Goal: Transaction & Acquisition: Purchase product/service

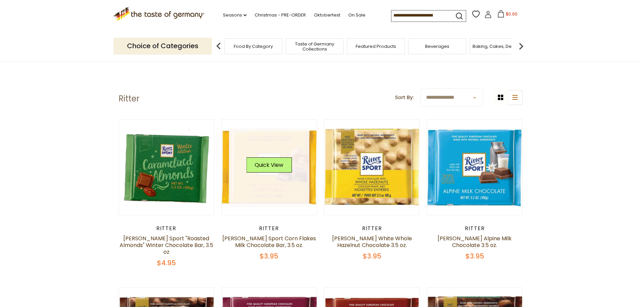
click at [277, 177] on div "Quick View" at bounding box center [268, 167] width 45 height 20
click at [273, 167] on button "Quick View" at bounding box center [268, 164] width 45 height 15
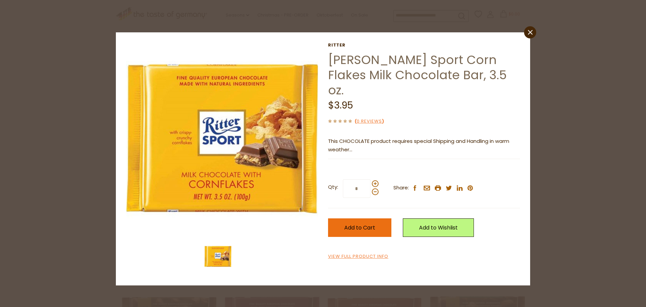
click at [368, 224] on span "Add to Cart" at bounding box center [359, 228] width 31 height 8
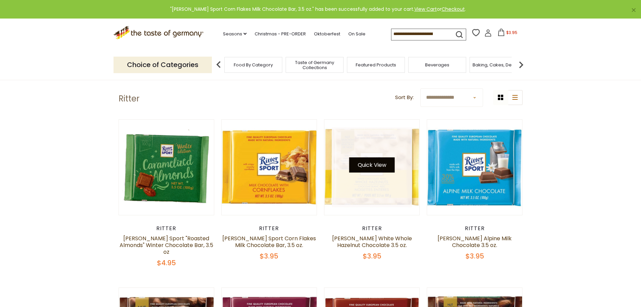
click at [370, 167] on button "Quick View" at bounding box center [371, 164] width 45 height 15
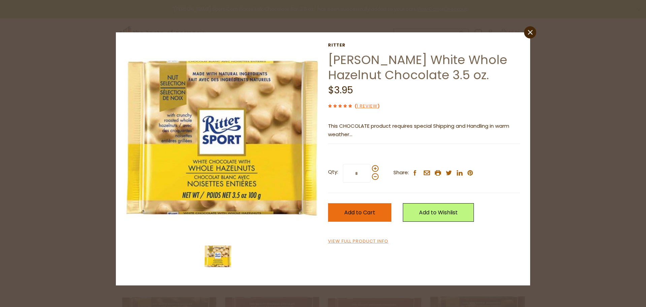
click at [354, 212] on span "Add to Cart" at bounding box center [359, 212] width 31 height 8
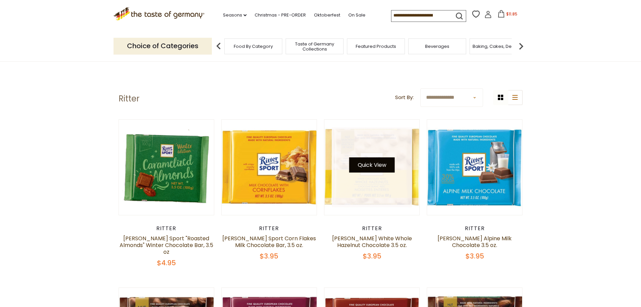
click at [371, 169] on button "Quick View" at bounding box center [371, 164] width 45 height 15
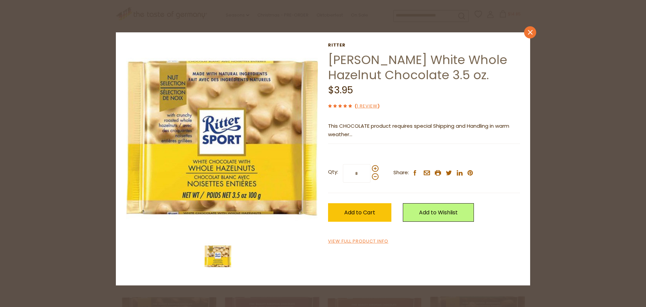
click at [531, 34] on icon "close" at bounding box center [530, 32] width 5 height 5
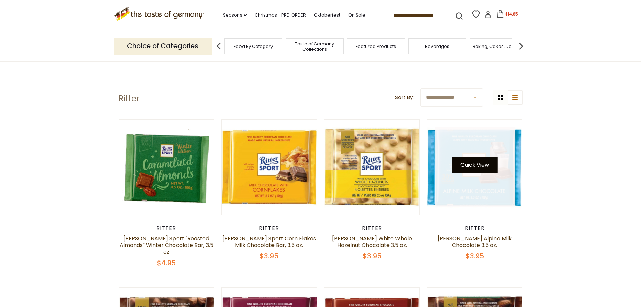
click at [479, 165] on button "Quick View" at bounding box center [474, 164] width 45 height 15
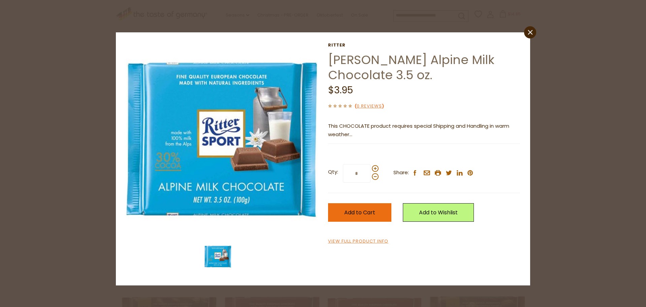
click at [344, 210] on span "Add to Cart" at bounding box center [359, 212] width 31 height 8
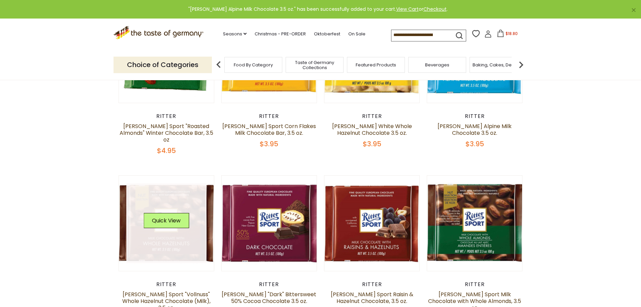
scroll to position [225, 0]
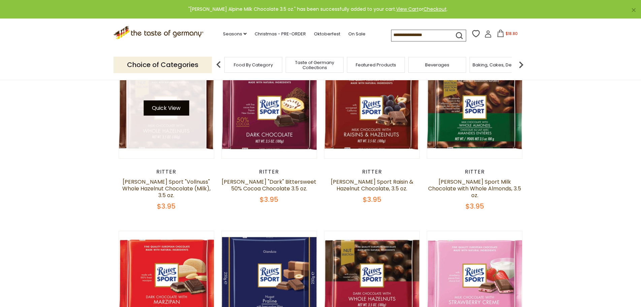
click at [174, 104] on button "Quick View" at bounding box center [165, 107] width 45 height 15
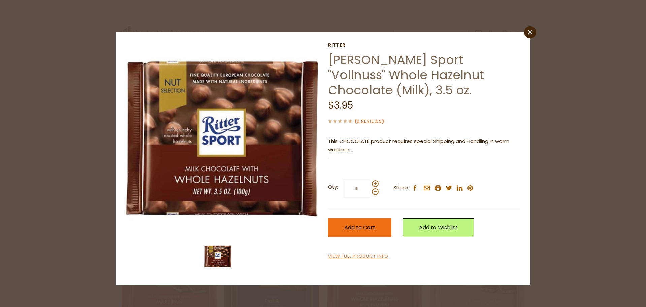
click at [340, 227] on button "Add to Cart" at bounding box center [359, 227] width 63 height 19
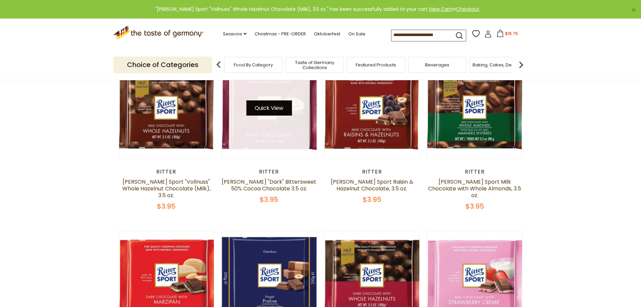
click at [274, 108] on button "Quick View" at bounding box center [268, 107] width 45 height 15
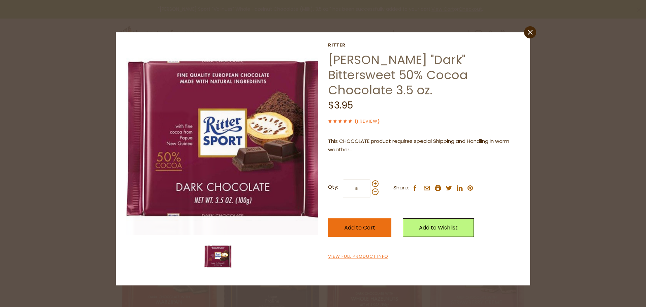
click at [357, 224] on span "Add to Cart" at bounding box center [359, 228] width 31 height 8
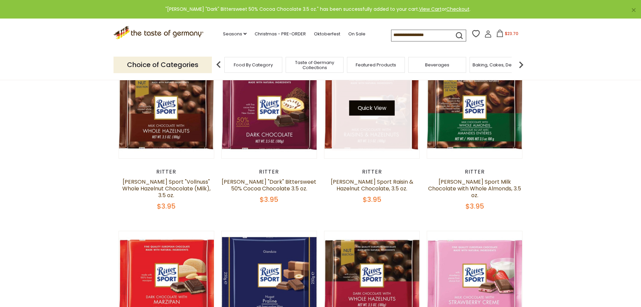
click at [380, 106] on button "Quick View" at bounding box center [371, 107] width 45 height 15
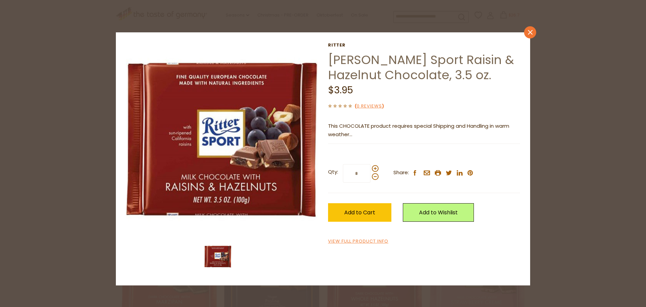
click at [530, 32] on icon at bounding box center [530, 32] width 5 height 5
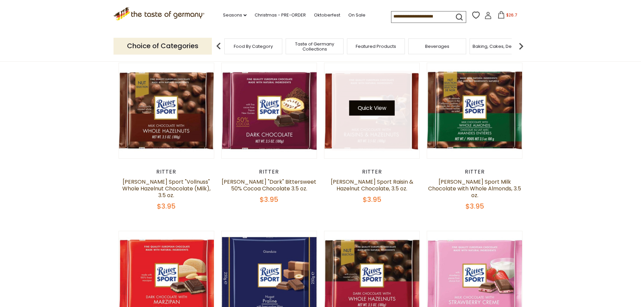
click at [375, 100] on button "Quick View" at bounding box center [371, 107] width 45 height 15
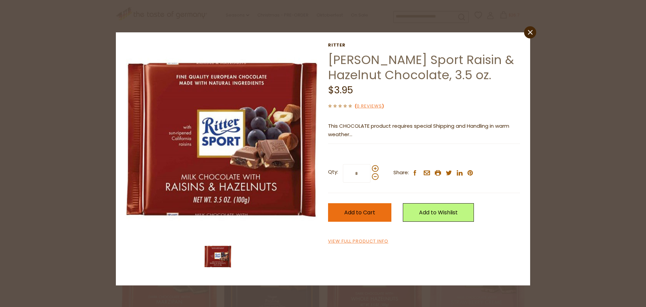
click at [352, 216] on button "Add to Cart" at bounding box center [359, 212] width 63 height 19
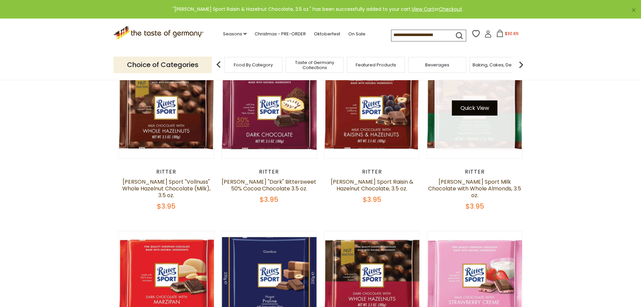
click at [476, 102] on button "Quick View" at bounding box center [474, 107] width 45 height 15
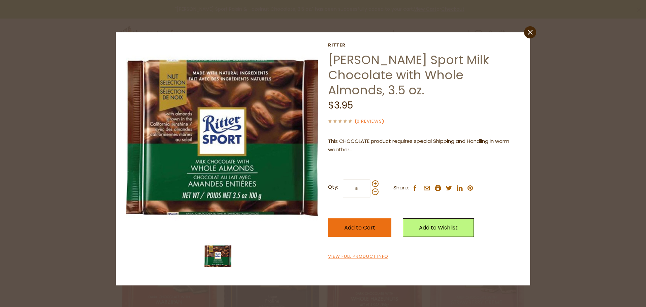
click at [355, 224] on span "Add to Cart" at bounding box center [359, 228] width 31 height 8
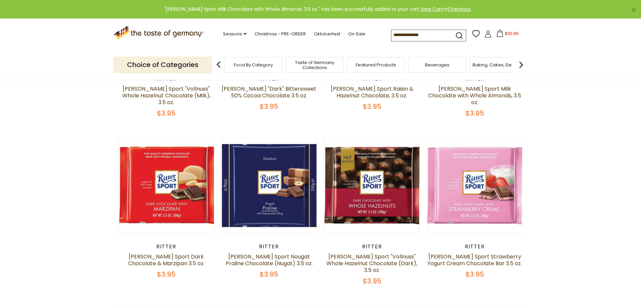
scroll to position [337, 0]
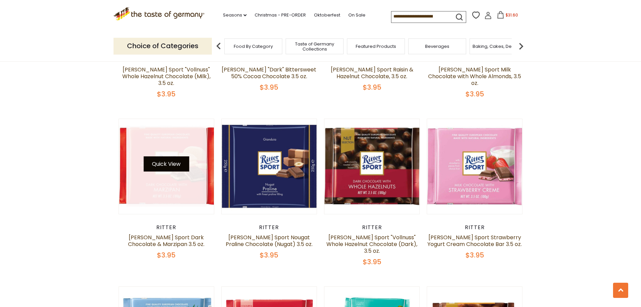
click at [171, 156] on button "Quick View" at bounding box center [165, 163] width 45 height 15
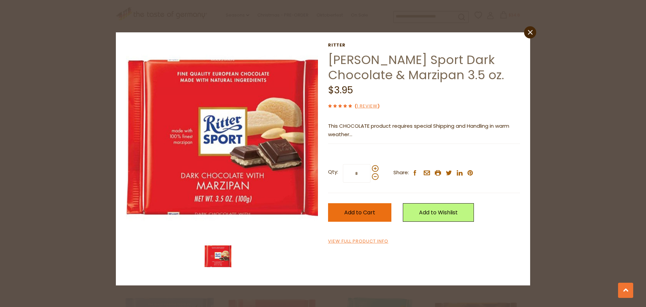
click at [376, 210] on button "Add to Cart" at bounding box center [359, 212] width 63 height 19
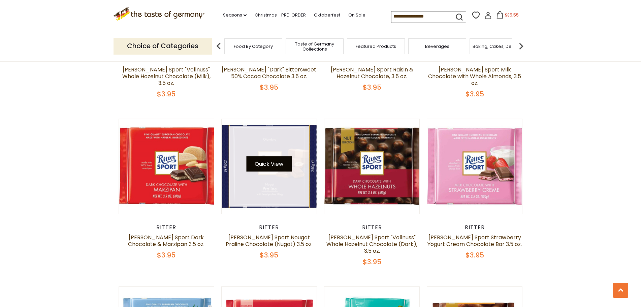
click at [272, 156] on button "Quick View" at bounding box center [268, 163] width 45 height 15
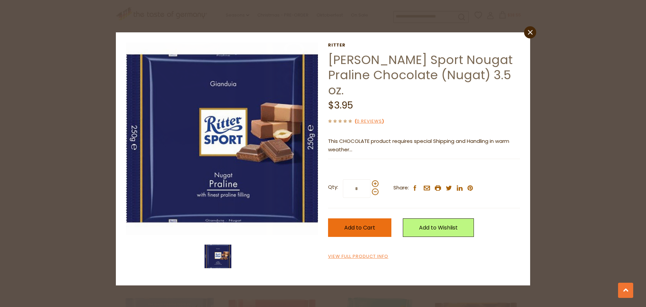
click at [358, 224] on span "Add to Cart" at bounding box center [359, 228] width 31 height 8
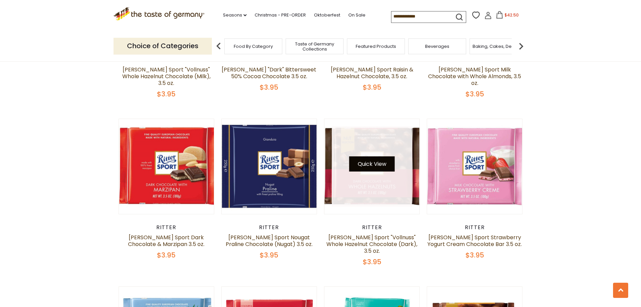
click at [361, 156] on button "Quick View" at bounding box center [371, 163] width 45 height 15
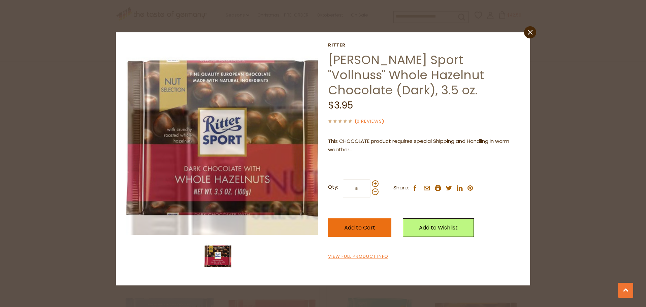
click at [356, 224] on span "Add to Cart" at bounding box center [359, 228] width 31 height 8
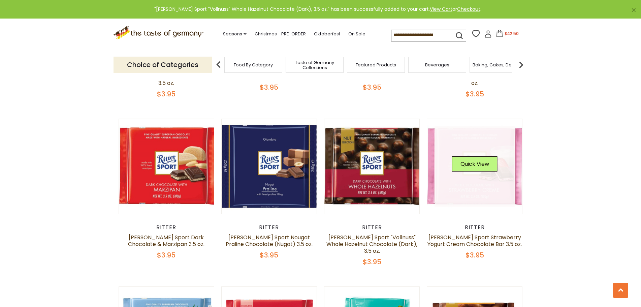
click at [476, 154] on div "Quick View" at bounding box center [474, 166] width 80 height 80
click at [462, 156] on button "Quick View" at bounding box center [474, 163] width 45 height 15
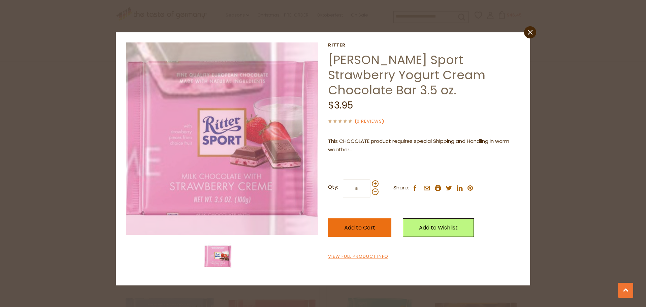
click at [355, 218] on button "Add to Cart" at bounding box center [359, 227] width 63 height 19
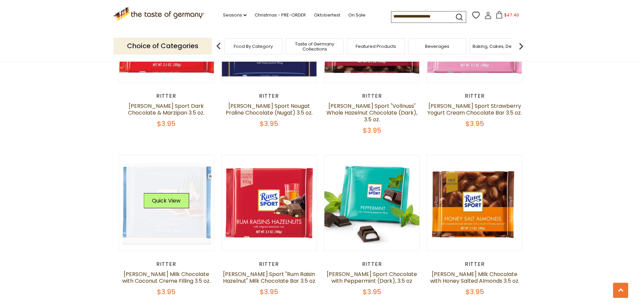
scroll to position [449, 0]
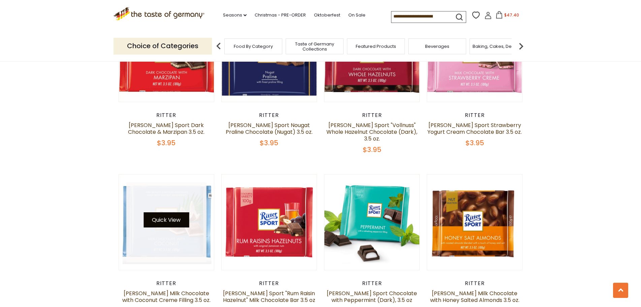
click at [175, 212] on button "Quick View" at bounding box center [165, 219] width 45 height 15
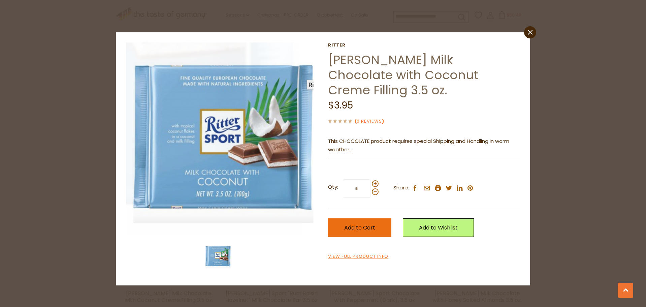
click at [345, 224] on span "Add to Cart" at bounding box center [359, 228] width 31 height 8
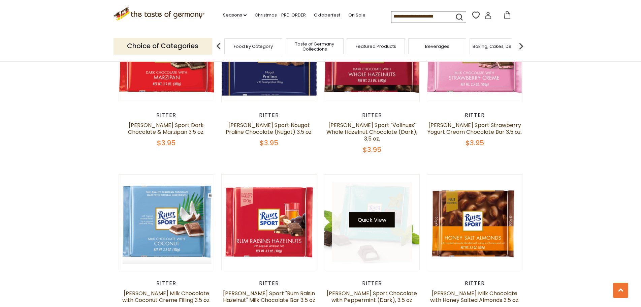
click at [362, 212] on button "Quick View" at bounding box center [371, 219] width 45 height 15
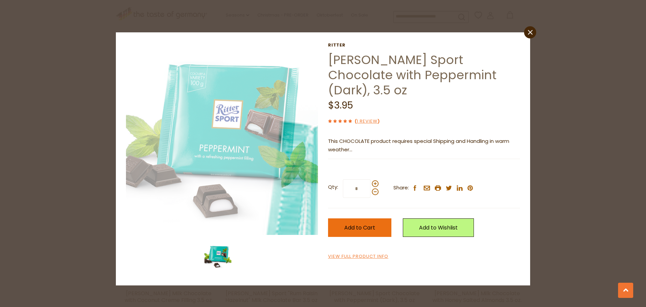
click at [363, 218] on button "Add to Cart" at bounding box center [359, 227] width 63 height 19
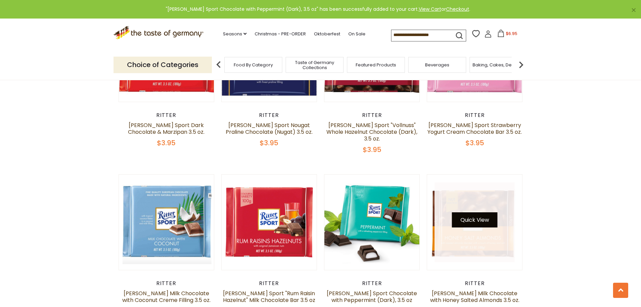
click at [471, 212] on button "Quick View" at bounding box center [474, 219] width 45 height 15
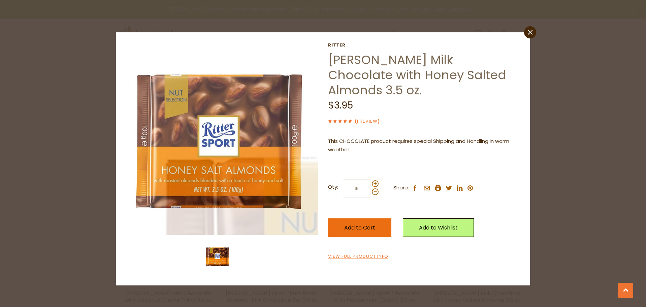
click at [363, 224] on span "Add to Cart" at bounding box center [359, 228] width 31 height 8
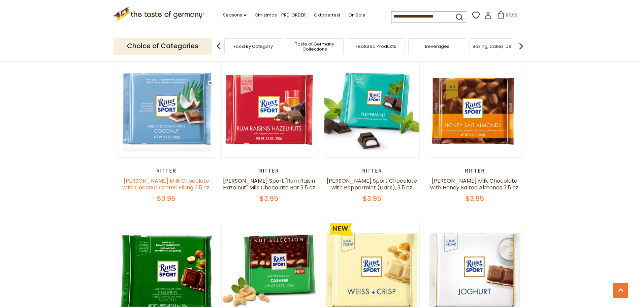
scroll to position [673, 0]
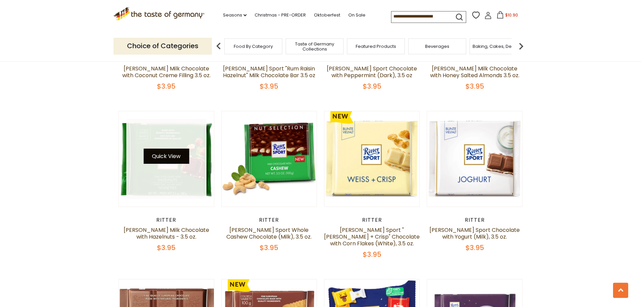
click at [159, 148] on button "Quick View" at bounding box center [165, 155] width 45 height 15
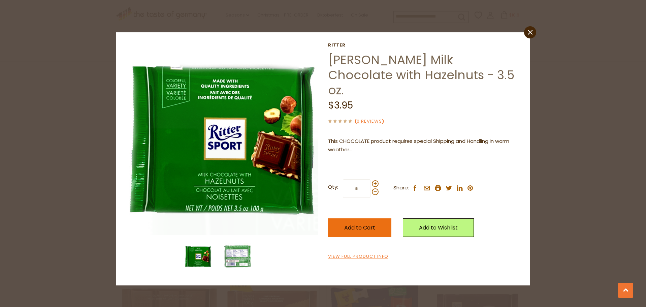
click at [342, 218] on button "Add to Cart" at bounding box center [359, 227] width 63 height 19
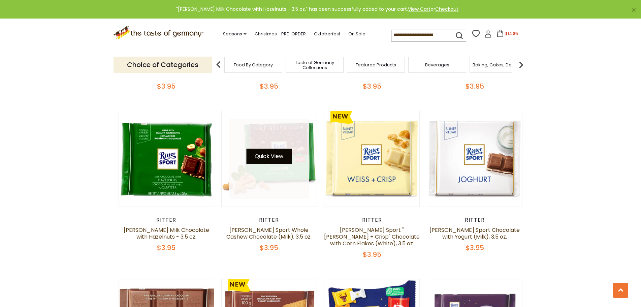
click at [272, 148] on button "Quick View" at bounding box center [268, 155] width 45 height 15
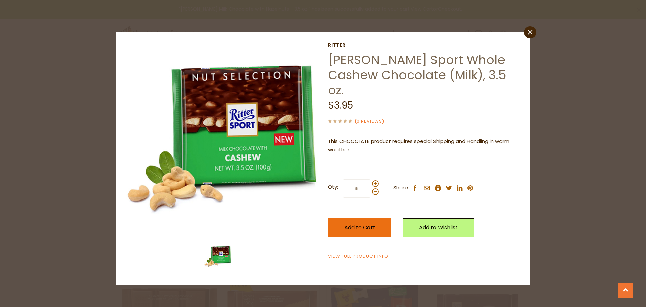
click at [347, 218] on button "Add to Cart" at bounding box center [359, 227] width 63 height 19
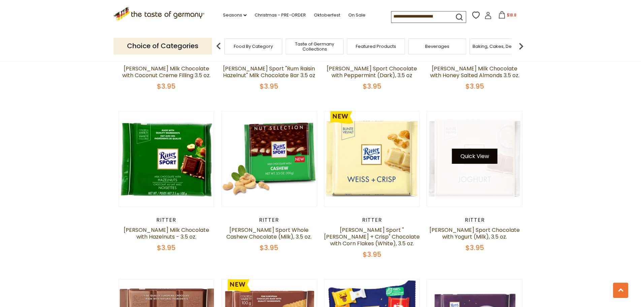
click at [469, 148] on button "Quick View" at bounding box center [474, 155] width 45 height 15
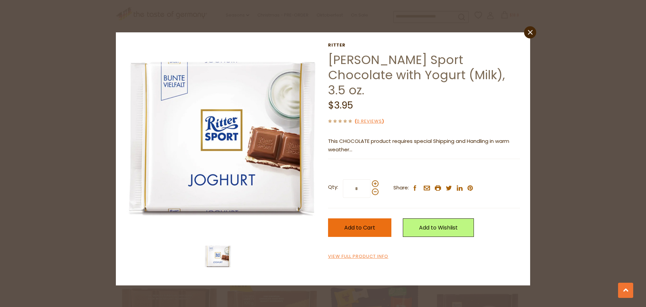
click at [351, 224] on span "Add to Cart" at bounding box center [359, 228] width 31 height 8
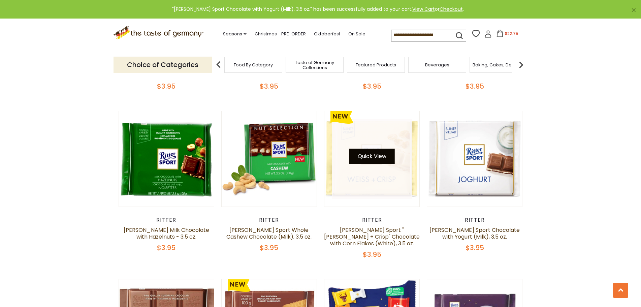
click at [355, 148] on button "Quick View" at bounding box center [371, 155] width 45 height 15
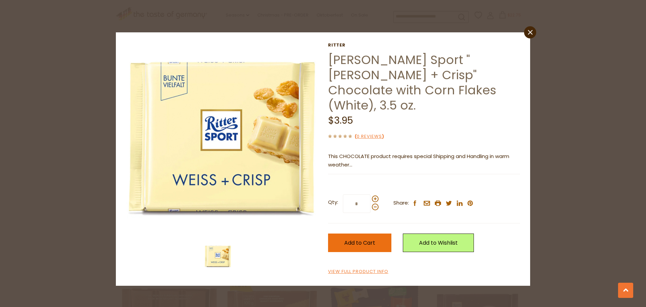
click at [377, 233] on button "Add to Cart" at bounding box center [359, 242] width 63 height 19
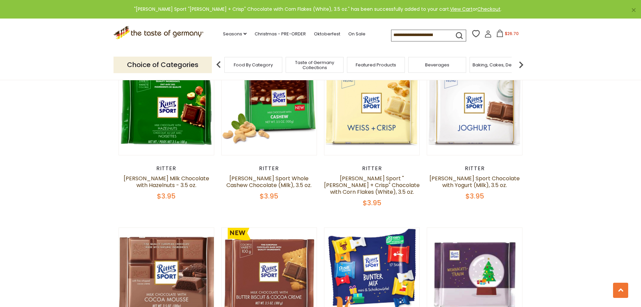
scroll to position [786, 0]
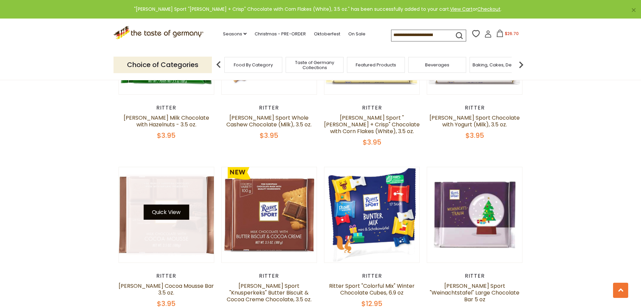
click at [165, 204] on button "Quick View" at bounding box center [165, 211] width 45 height 15
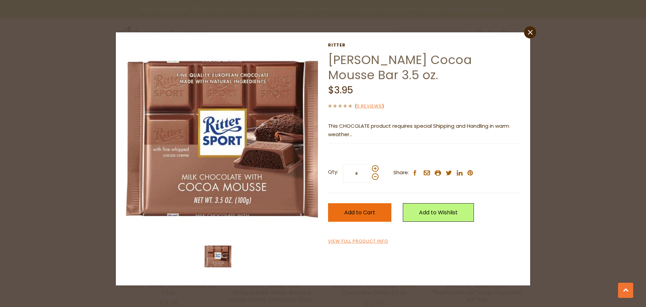
click at [346, 208] on span "Add to Cart" at bounding box center [359, 212] width 31 height 8
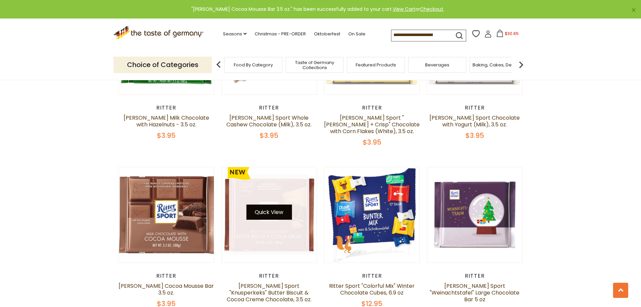
click at [266, 204] on button "Quick View" at bounding box center [268, 211] width 45 height 15
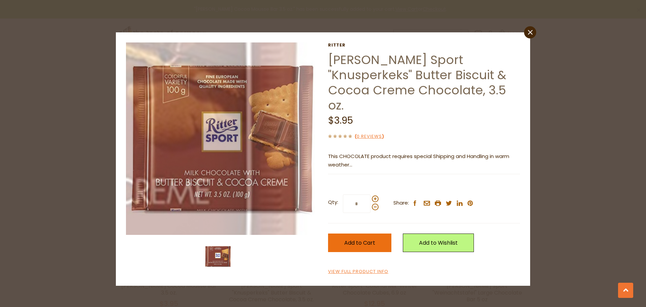
click at [348, 233] on button "Add to Cart" at bounding box center [359, 242] width 63 height 19
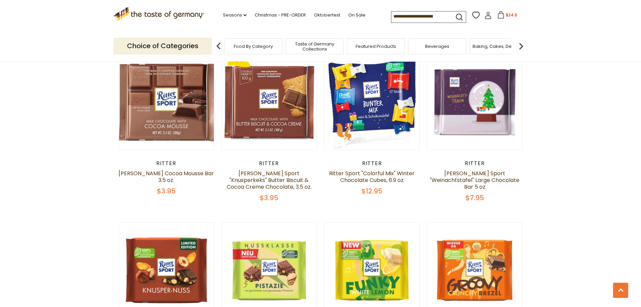
scroll to position [1010, 0]
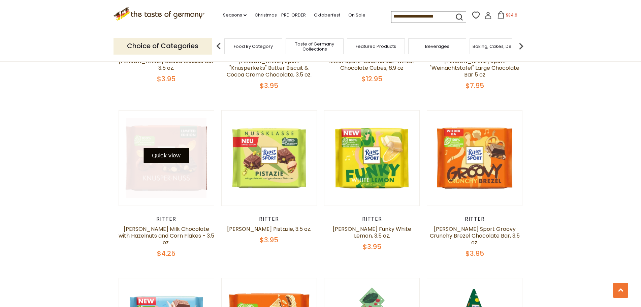
click at [164, 148] on button "Quick View" at bounding box center [165, 155] width 45 height 15
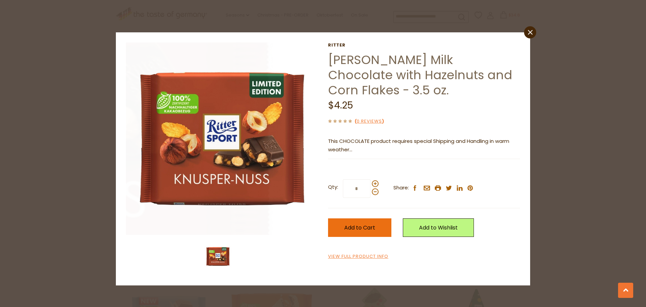
click at [344, 227] on span "Add to Cart" at bounding box center [359, 228] width 31 height 8
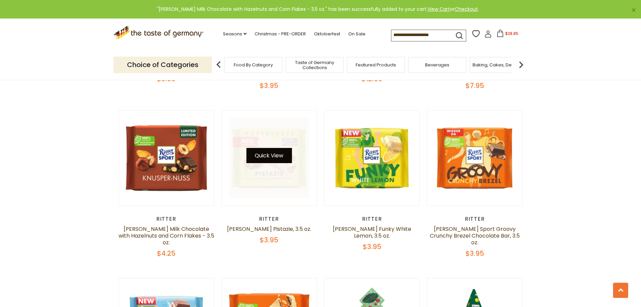
click at [272, 148] on button "Quick View" at bounding box center [268, 155] width 45 height 15
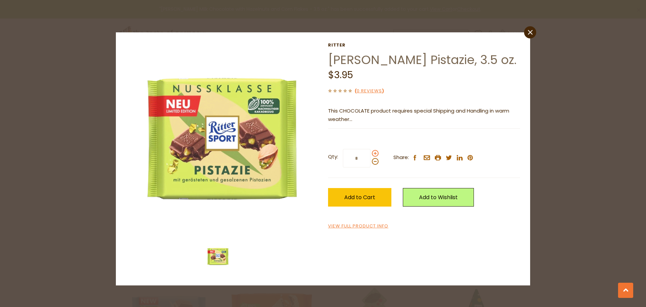
click at [376, 154] on span at bounding box center [375, 153] width 7 height 7
click at [370, 154] on input "*" at bounding box center [357, 158] width 28 height 19
click at [376, 154] on span at bounding box center [375, 153] width 7 height 7
click at [370, 154] on input "*" at bounding box center [357, 158] width 28 height 19
click at [376, 154] on span at bounding box center [375, 153] width 7 height 7
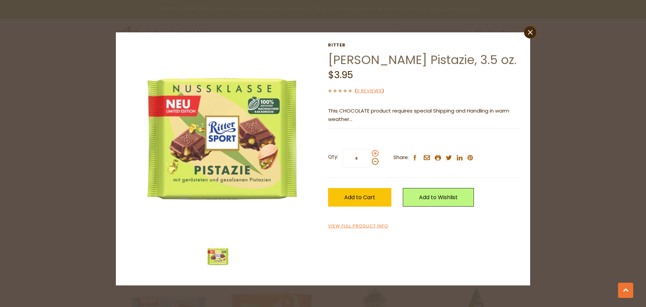
click at [370, 154] on input "*" at bounding box center [357, 158] width 28 height 19
click at [376, 154] on span at bounding box center [375, 153] width 7 height 7
click at [370, 154] on input "*" at bounding box center [357, 158] width 28 height 19
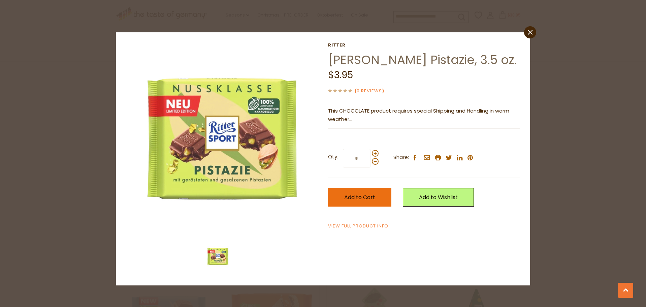
click at [377, 193] on button "Add to Cart" at bounding box center [359, 197] width 63 height 19
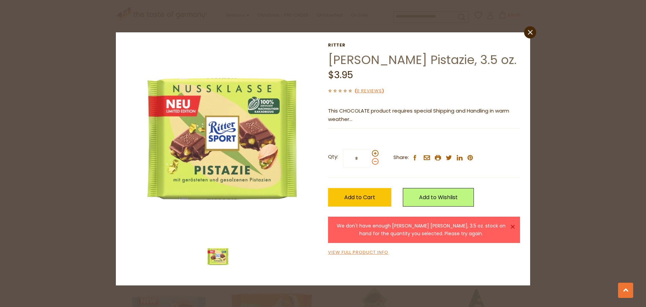
click at [372, 162] on span at bounding box center [375, 161] width 7 height 7
click at [370, 162] on input "*" at bounding box center [357, 158] width 28 height 19
click at [375, 162] on span at bounding box center [375, 161] width 7 height 7
click at [370, 162] on input "*" at bounding box center [357, 158] width 28 height 19
type input "*"
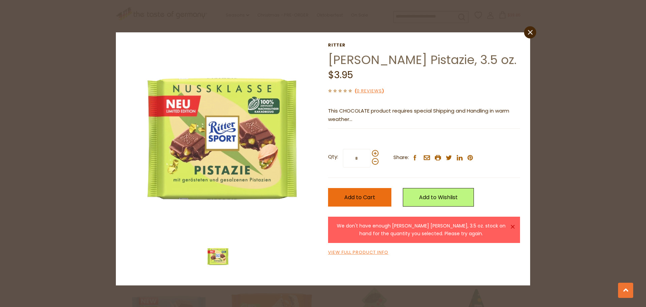
click at [368, 195] on span "Add to Cart" at bounding box center [359, 197] width 31 height 8
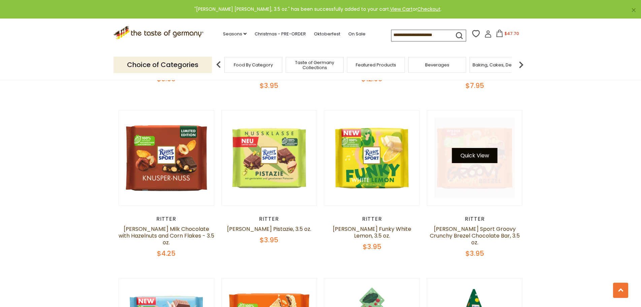
click at [471, 148] on button "Quick View" at bounding box center [474, 155] width 45 height 15
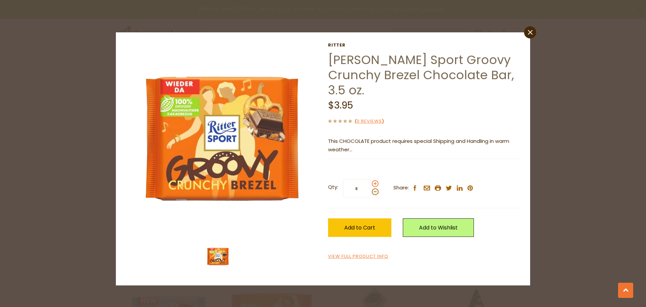
click at [374, 180] on span at bounding box center [375, 183] width 7 height 7
click at [370, 179] on input "*" at bounding box center [357, 188] width 28 height 19
type input "*"
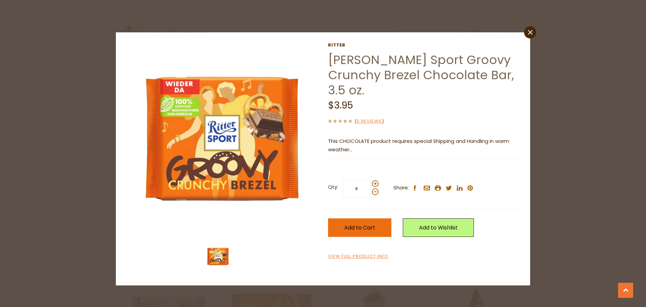
click at [366, 224] on span "Add to Cart" at bounding box center [359, 228] width 31 height 8
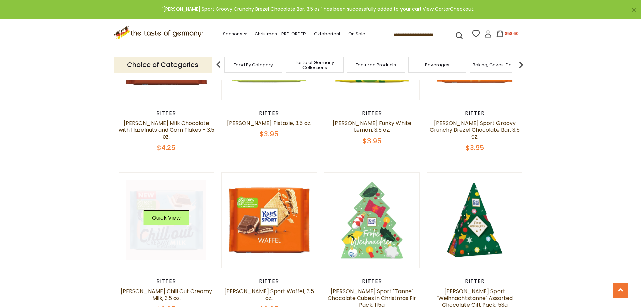
scroll to position [1122, 0]
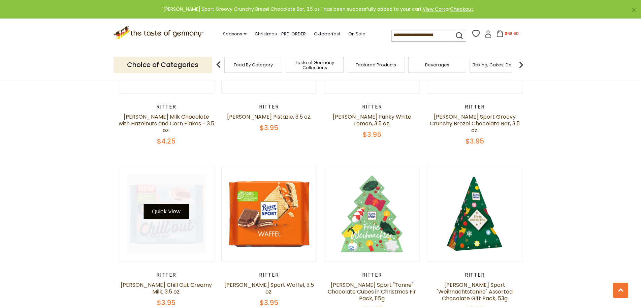
click at [173, 204] on button "Quick View" at bounding box center [165, 211] width 45 height 15
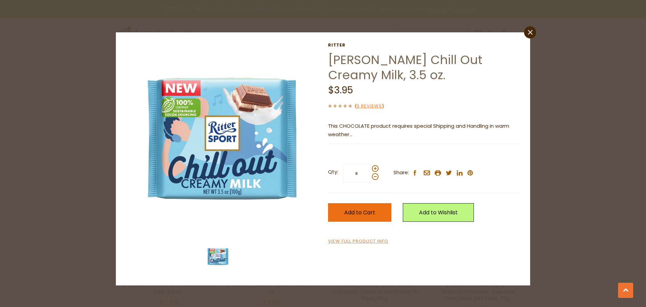
click at [348, 206] on button "Add to Cart" at bounding box center [359, 212] width 63 height 19
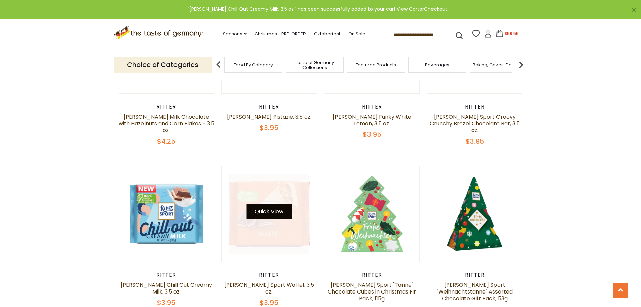
click at [262, 204] on button "Quick View" at bounding box center [268, 211] width 45 height 15
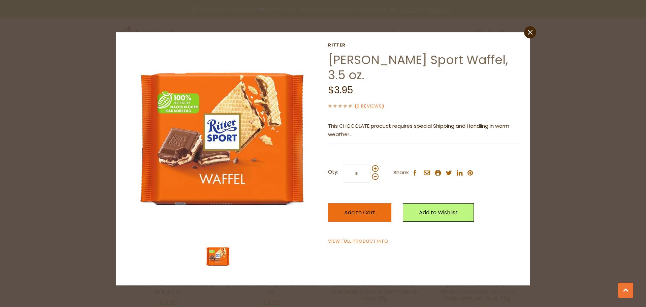
click at [350, 208] on span "Add to Cart" at bounding box center [359, 212] width 31 height 8
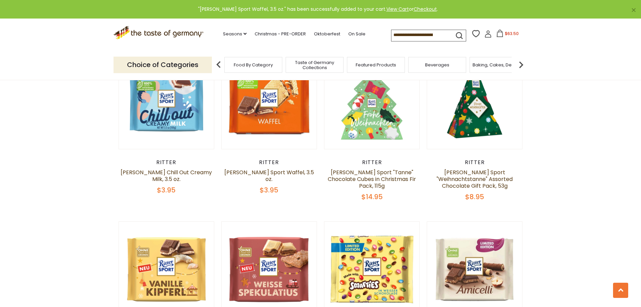
scroll to position [1347, 0]
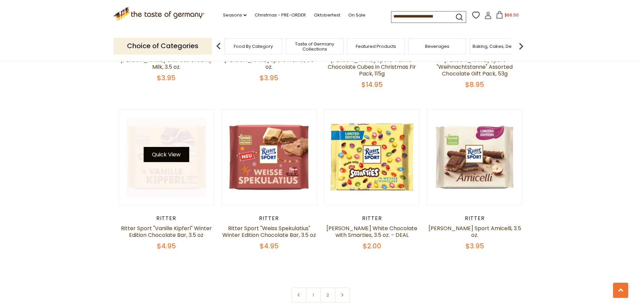
click at [173, 147] on button "Quick View" at bounding box center [165, 154] width 45 height 15
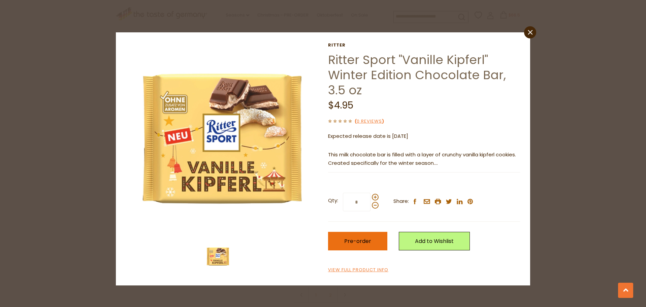
click at [345, 241] on span "Pre-order" at bounding box center [357, 241] width 27 height 8
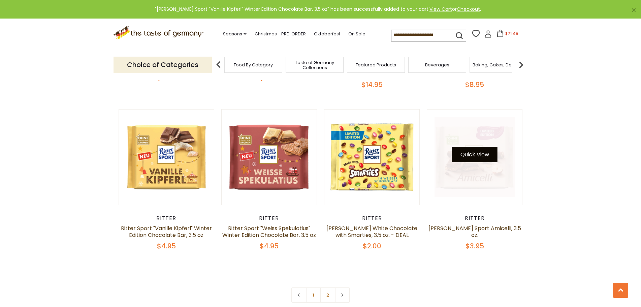
click at [473, 147] on button "Quick View" at bounding box center [474, 154] width 45 height 15
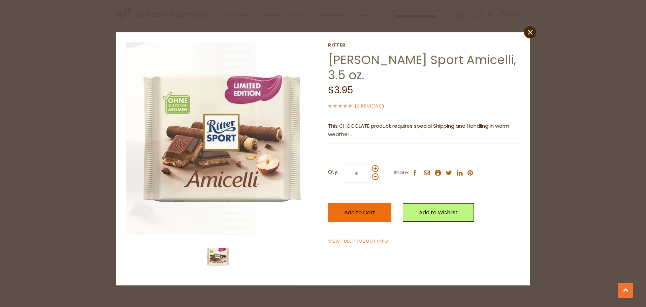
click at [359, 208] on span "Add to Cart" at bounding box center [359, 212] width 31 height 8
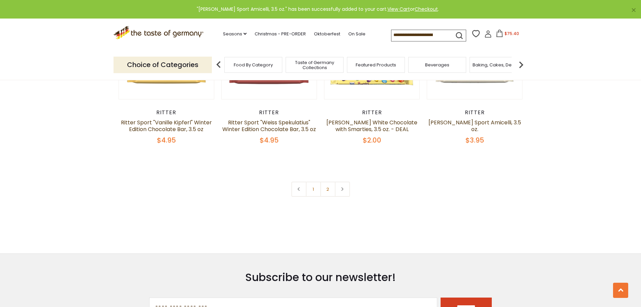
scroll to position [1459, 0]
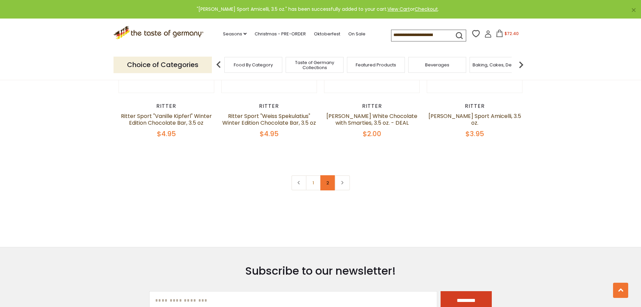
click at [330, 175] on link "2" at bounding box center [327, 182] width 15 height 15
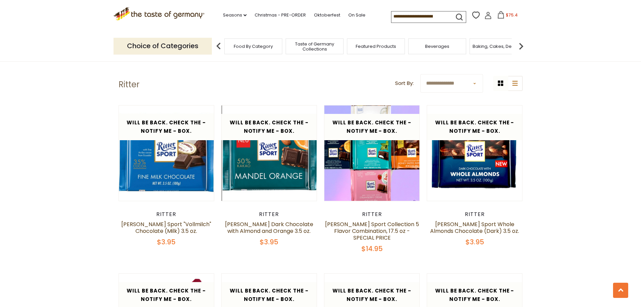
scroll to position [0, 0]
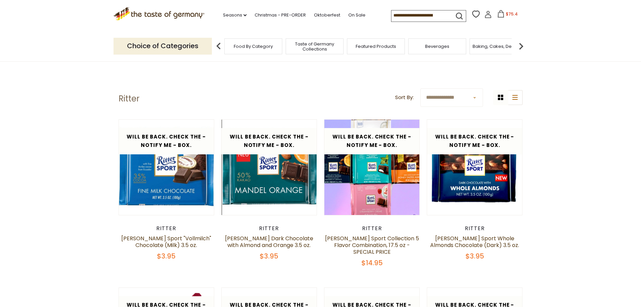
click at [504, 16] on button "$75.4" at bounding box center [507, 15] width 29 height 10
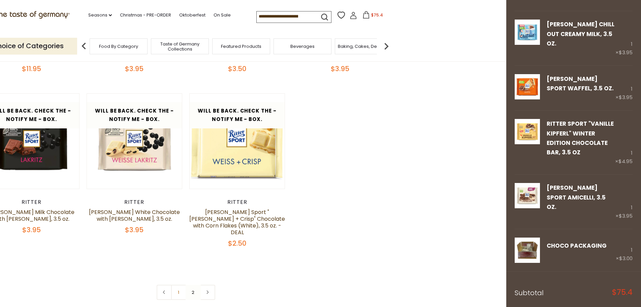
scroll to position [656, 0]
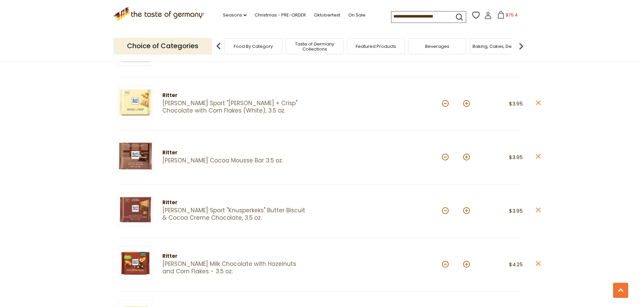
scroll to position [449, 0]
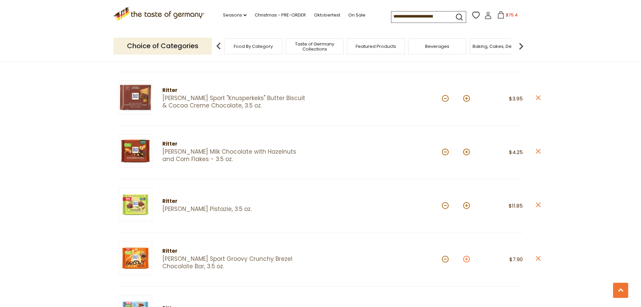
click at [467, 259] on button at bounding box center [466, 259] width 7 height 7
type input "*"
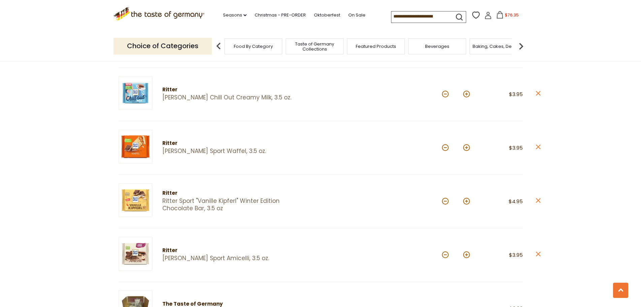
scroll to position [673, 0]
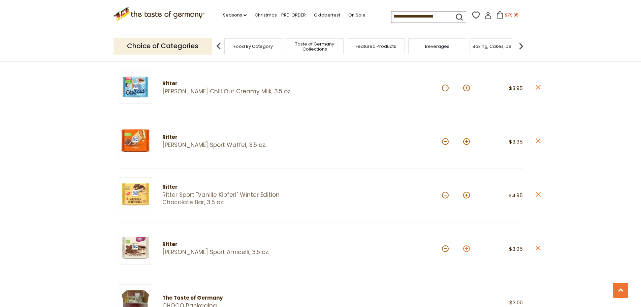
click at [464, 248] on button at bounding box center [466, 248] width 7 height 7
type input "*"
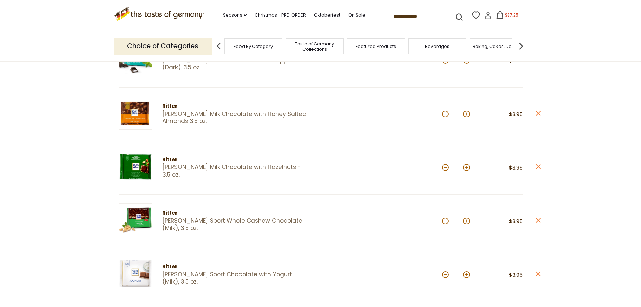
scroll to position [0, 0]
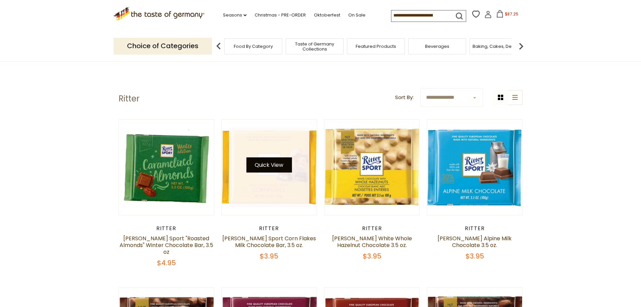
click at [274, 168] on button "Quick View" at bounding box center [268, 164] width 45 height 15
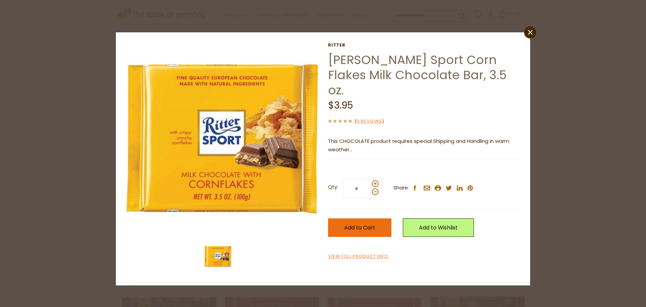
click at [360, 218] on button "Add to Cart" at bounding box center [359, 227] width 63 height 19
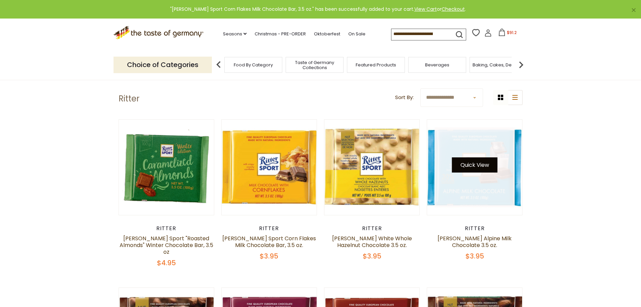
click at [473, 165] on button "Quick View" at bounding box center [474, 164] width 45 height 15
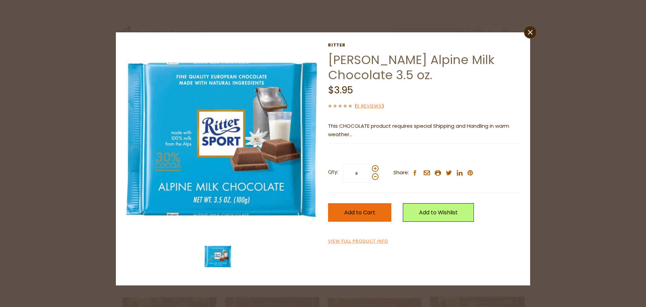
click at [372, 211] on span "Add to Cart" at bounding box center [359, 212] width 31 height 8
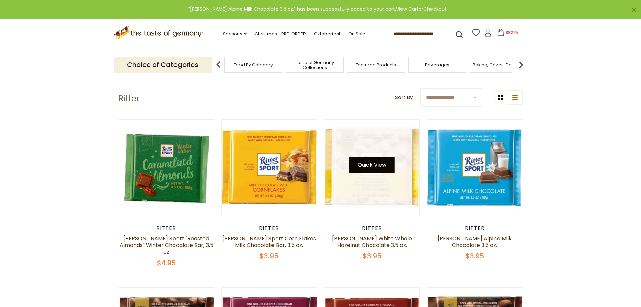
click at [365, 165] on button "Quick View" at bounding box center [371, 164] width 45 height 15
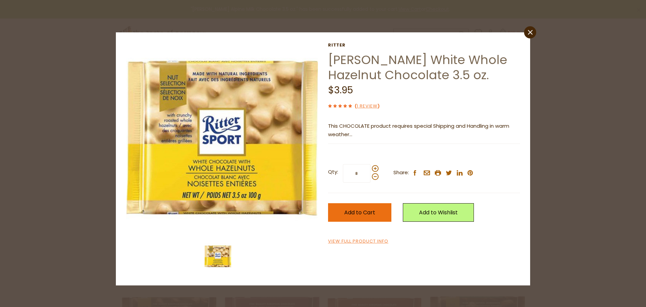
click at [360, 209] on span "Add to Cart" at bounding box center [359, 212] width 31 height 8
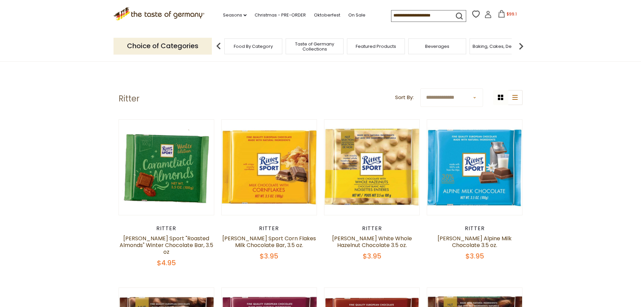
click at [501, 15] on icon at bounding box center [501, 13] width 7 height 7
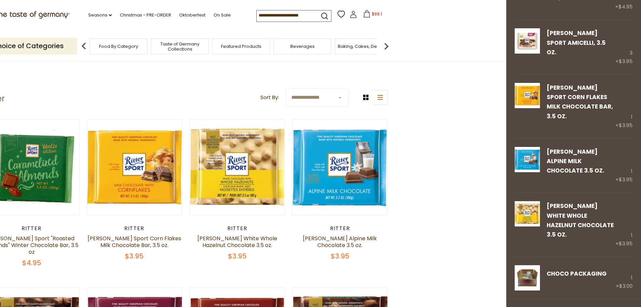
scroll to position [890, 0]
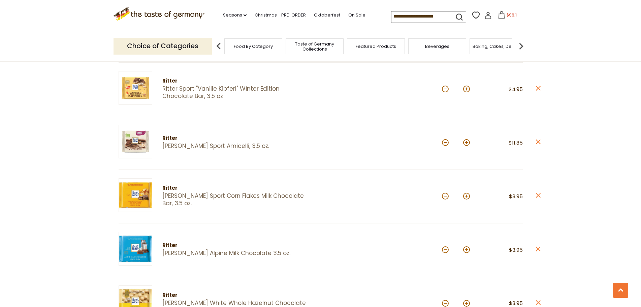
scroll to position [786, 0]
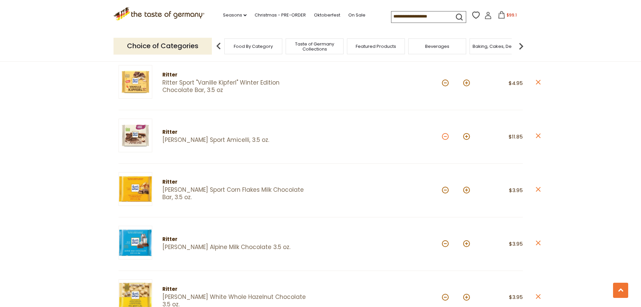
click at [446, 139] on button at bounding box center [445, 136] width 7 height 7
type input "*"
click at [469, 193] on button at bounding box center [466, 190] width 7 height 7
type input "*"
click at [446, 138] on button at bounding box center [445, 136] width 7 height 7
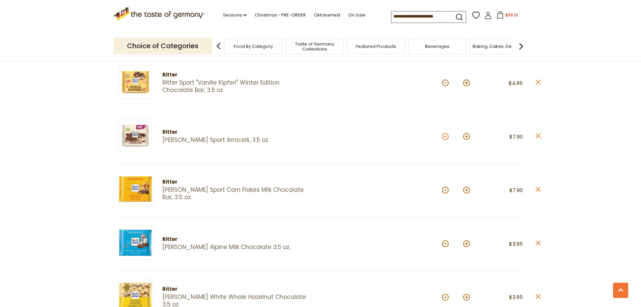
type input "*"
click at [467, 191] on button at bounding box center [466, 190] width 7 height 7
type input "*"
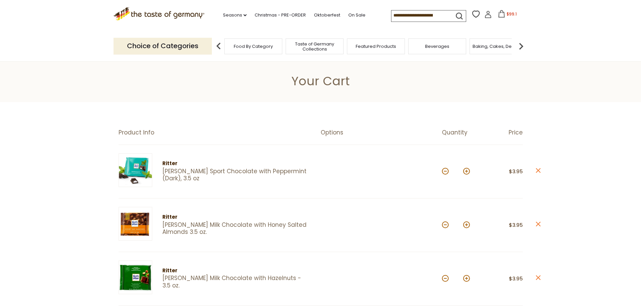
scroll to position [0, 0]
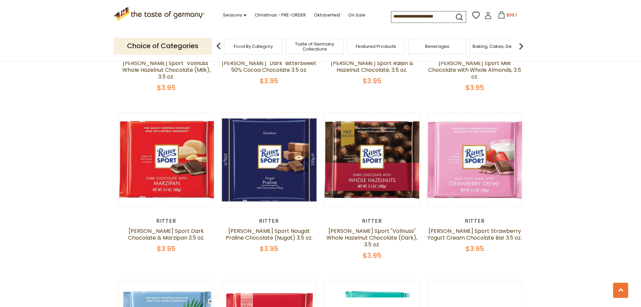
scroll to position [337, 0]
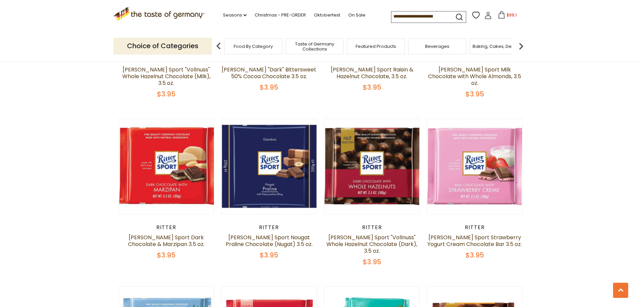
click at [508, 17] on span "$99.1" at bounding box center [511, 15] width 10 height 6
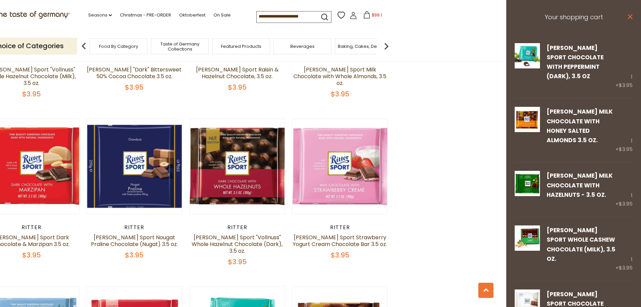
click at [627, 14] on icon "close" at bounding box center [629, 16] width 5 height 5
